Goal: Use online tool/utility: Utilize a website feature to perform a specific function

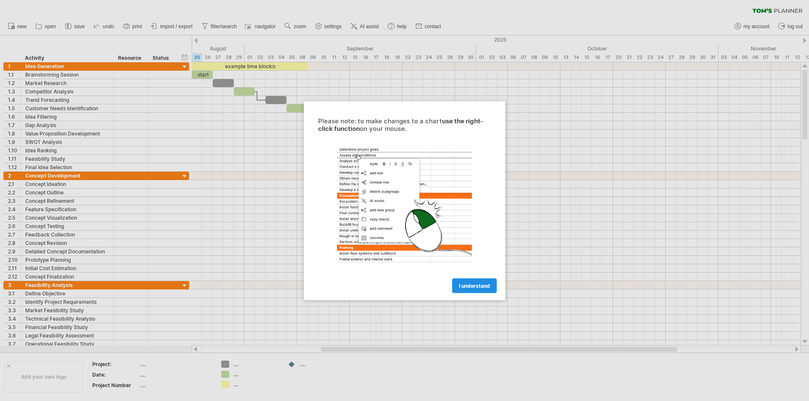
click at [461, 281] on link "I understand" at bounding box center [474, 285] width 45 height 15
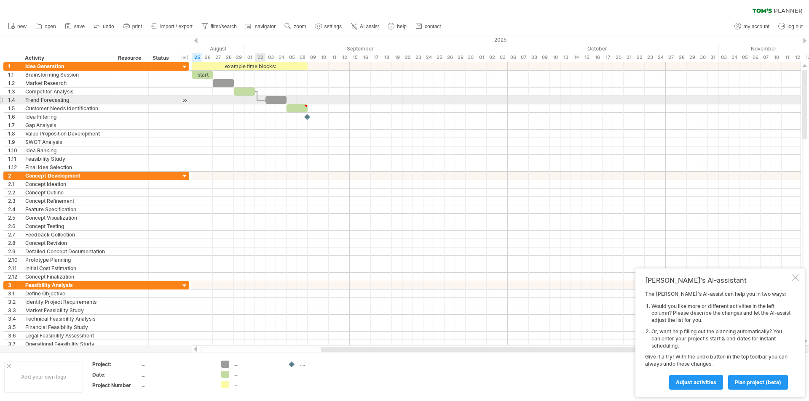
click at [263, 98] on div at bounding box center [496, 100] width 609 height 8
click at [278, 99] on div at bounding box center [275, 100] width 21 height 8
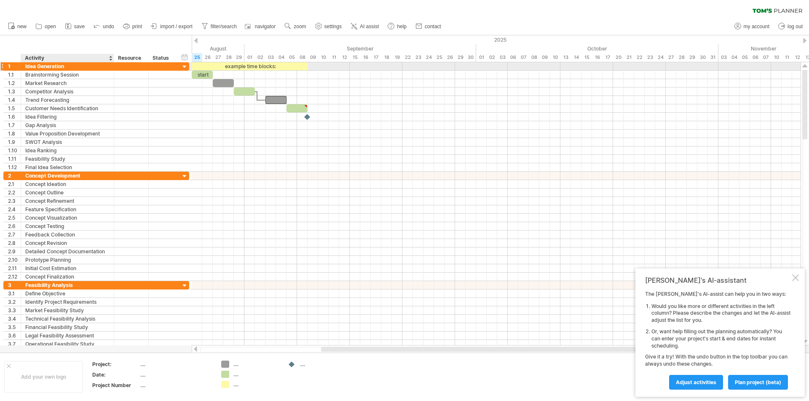
click at [74, 68] on div "Idea Generation" at bounding box center [67, 66] width 84 height 8
click at [74, 66] on input "**********" at bounding box center [67, 66] width 84 height 8
click at [184, 67] on div at bounding box center [185, 67] width 8 height 8
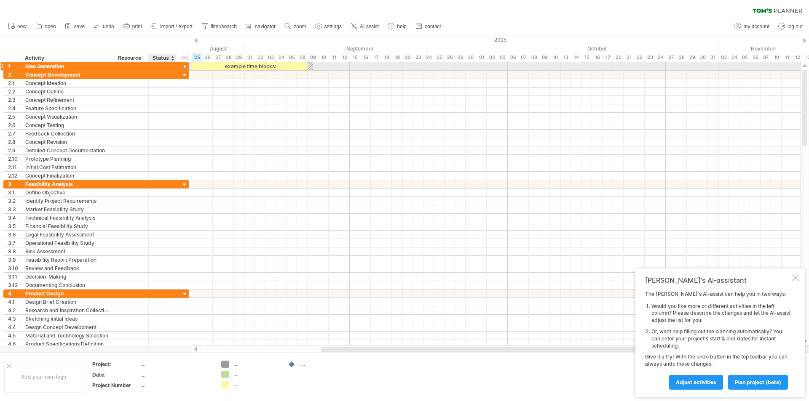
click at [186, 67] on div at bounding box center [185, 67] width 8 height 8
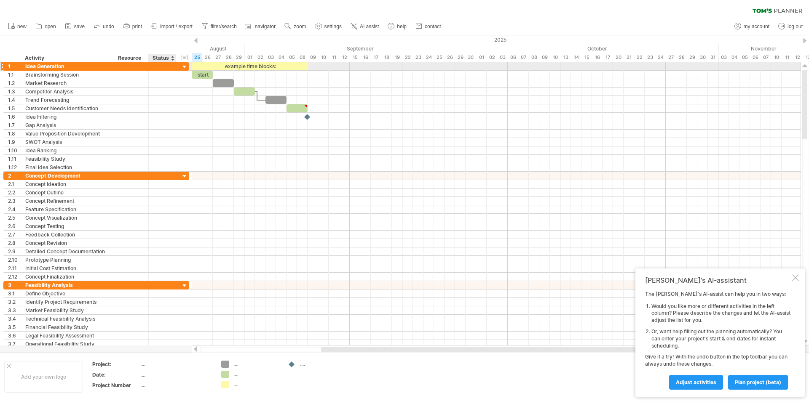
click at [187, 67] on div at bounding box center [185, 67] width 8 height 8
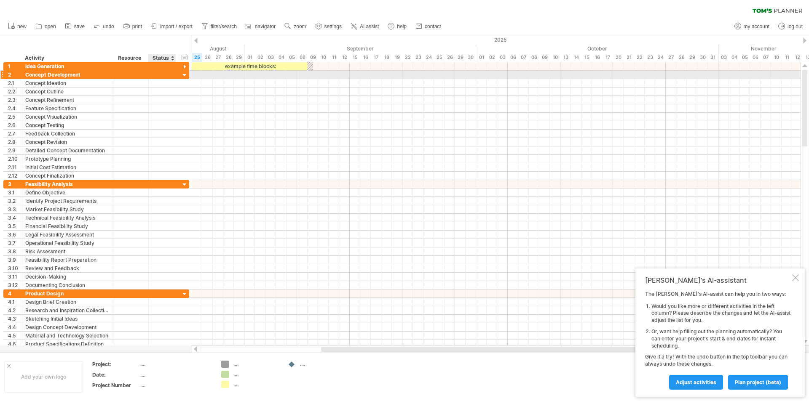
click at [185, 74] on div at bounding box center [185, 76] width 8 height 8
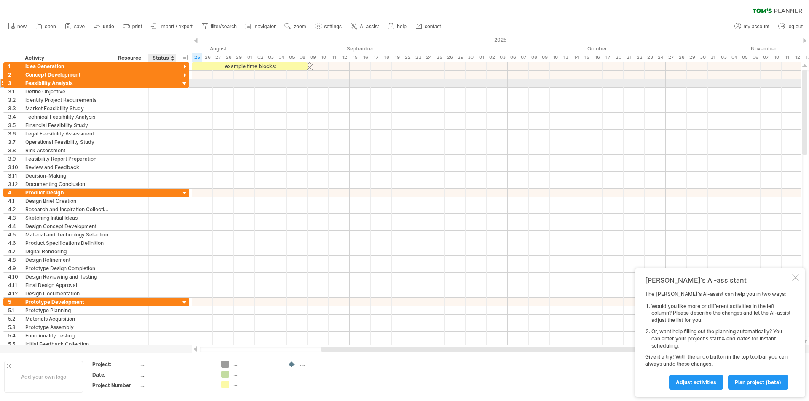
click at [184, 80] on div at bounding box center [185, 84] width 8 height 8
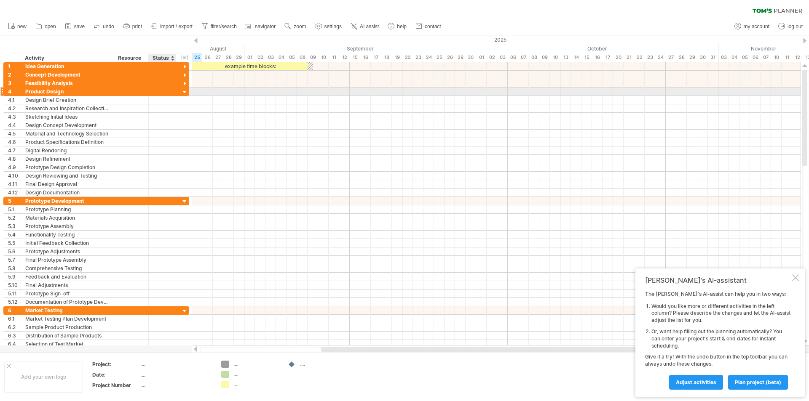
click at [184, 90] on div at bounding box center [185, 92] width 8 height 8
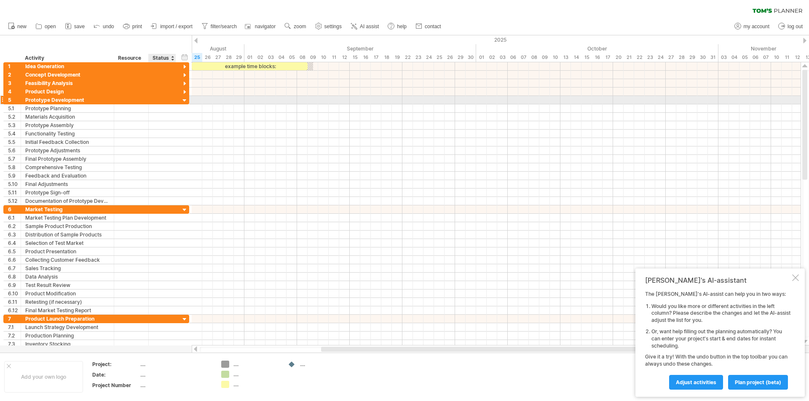
click at [184, 101] on div at bounding box center [185, 101] width 8 height 8
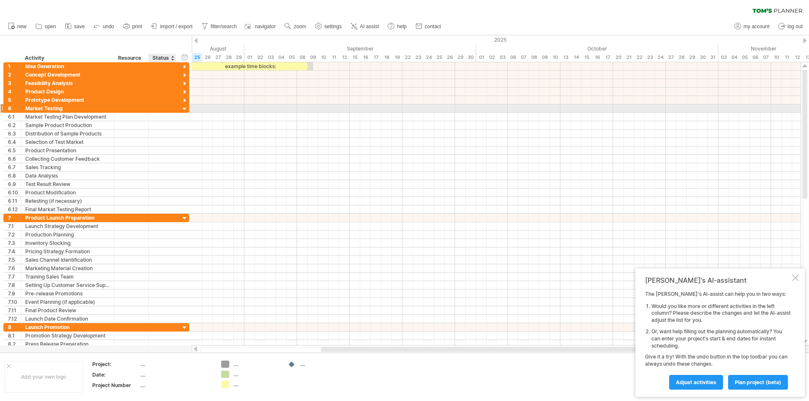
click at [185, 108] on div at bounding box center [185, 109] width 8 height 8
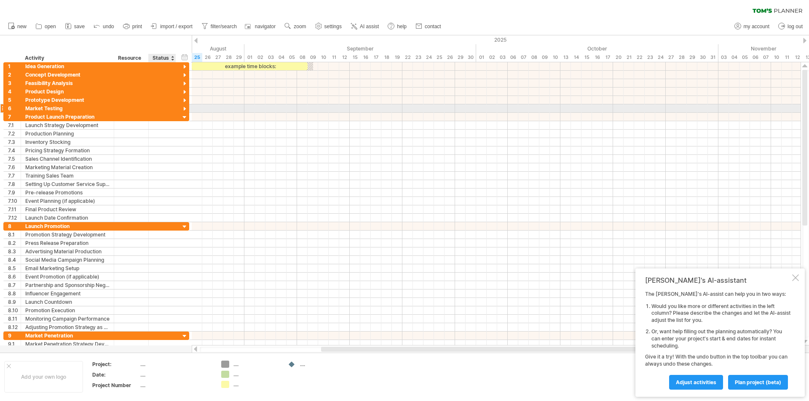
click at [185, 110] on div at bounding box center [185, 109] width 8 height 8
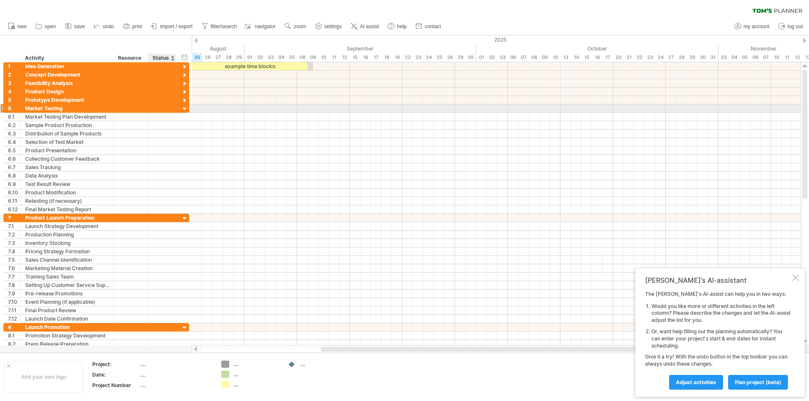
click at [184, 108] on div at bounding box center [185, 109] width 8 height 8
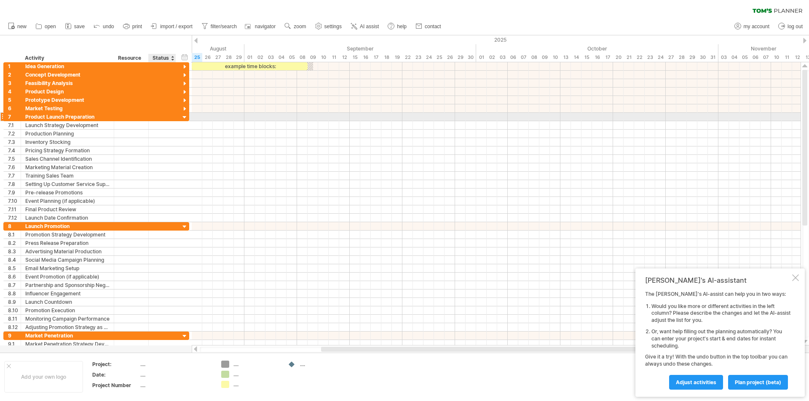
click at [184, 118] on div at bounding box center [185, 118] width 8 height 8
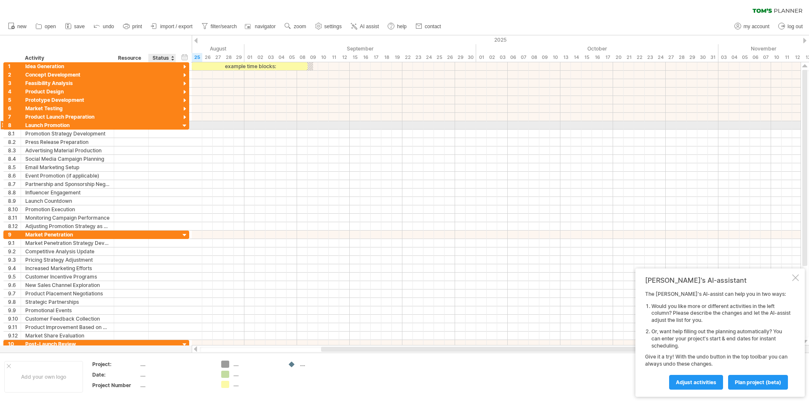
click at [185, 123] on div at bounding box center [185, 126] width 8 height 8
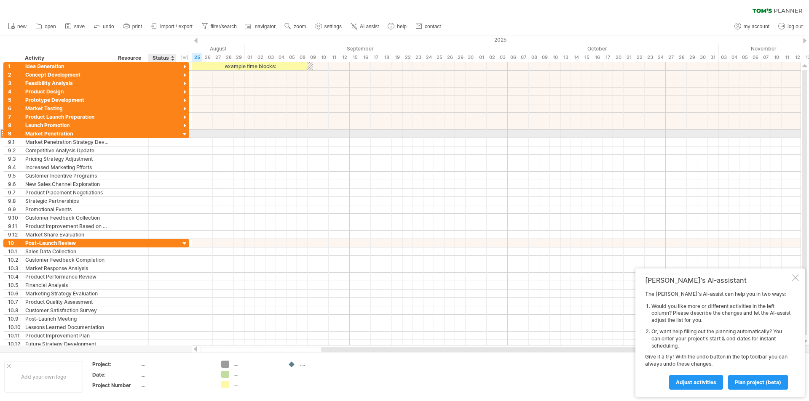
click at [184, 133] on div at bounding box center [185, 135] width 8 height 8
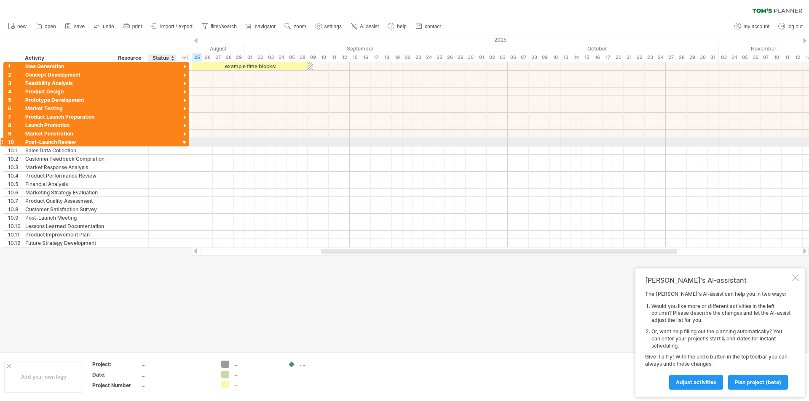
click at [185, 142] on div at bounding box center [185, 143] width 8 height 8
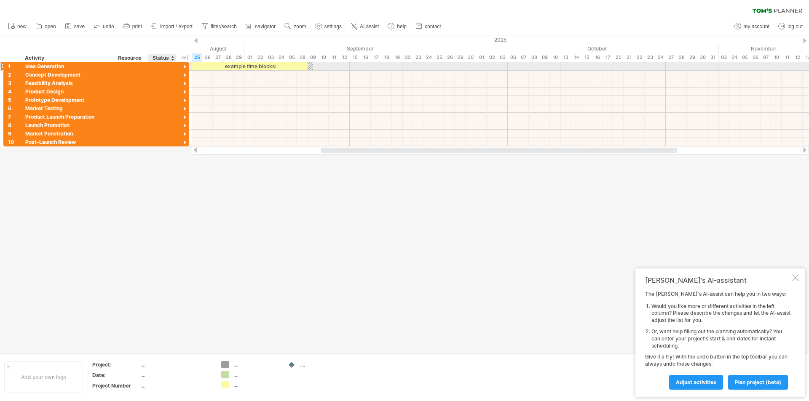
click at [182, 67] on div at bounding box center [185, 67] width 8 height 8
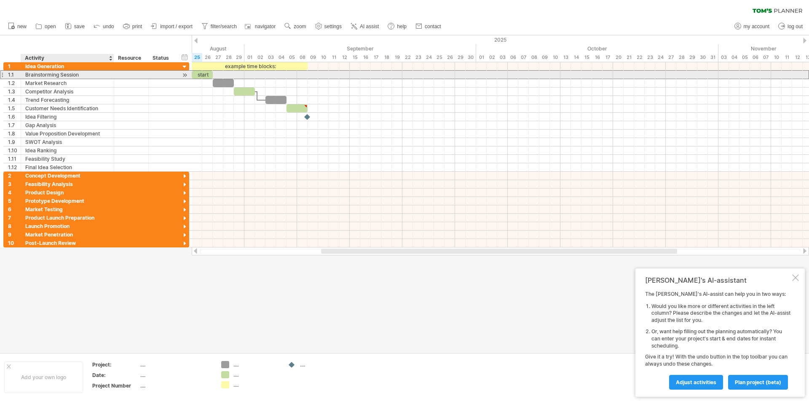
click at [85, 75] on div "Brainstorming Session" at bounding box center [67, 75] width 84 height 8
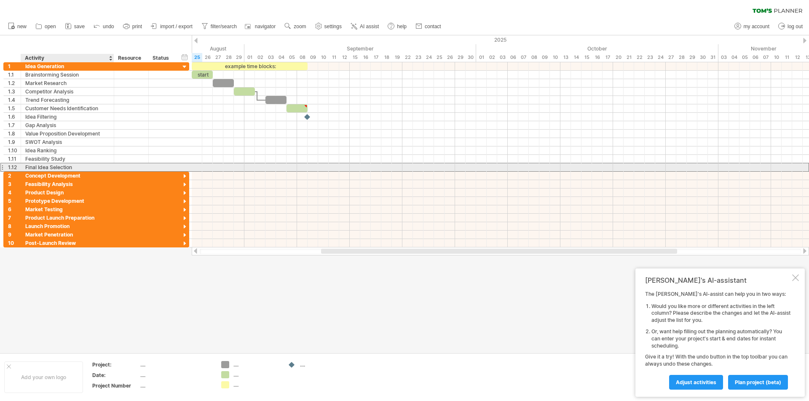
click at [66, 168] on div "Final Idea Selection" at bounding box center [67, 167] width 84 height 8
